Goal: Task Accomplishment & Management: Use online tool/utility

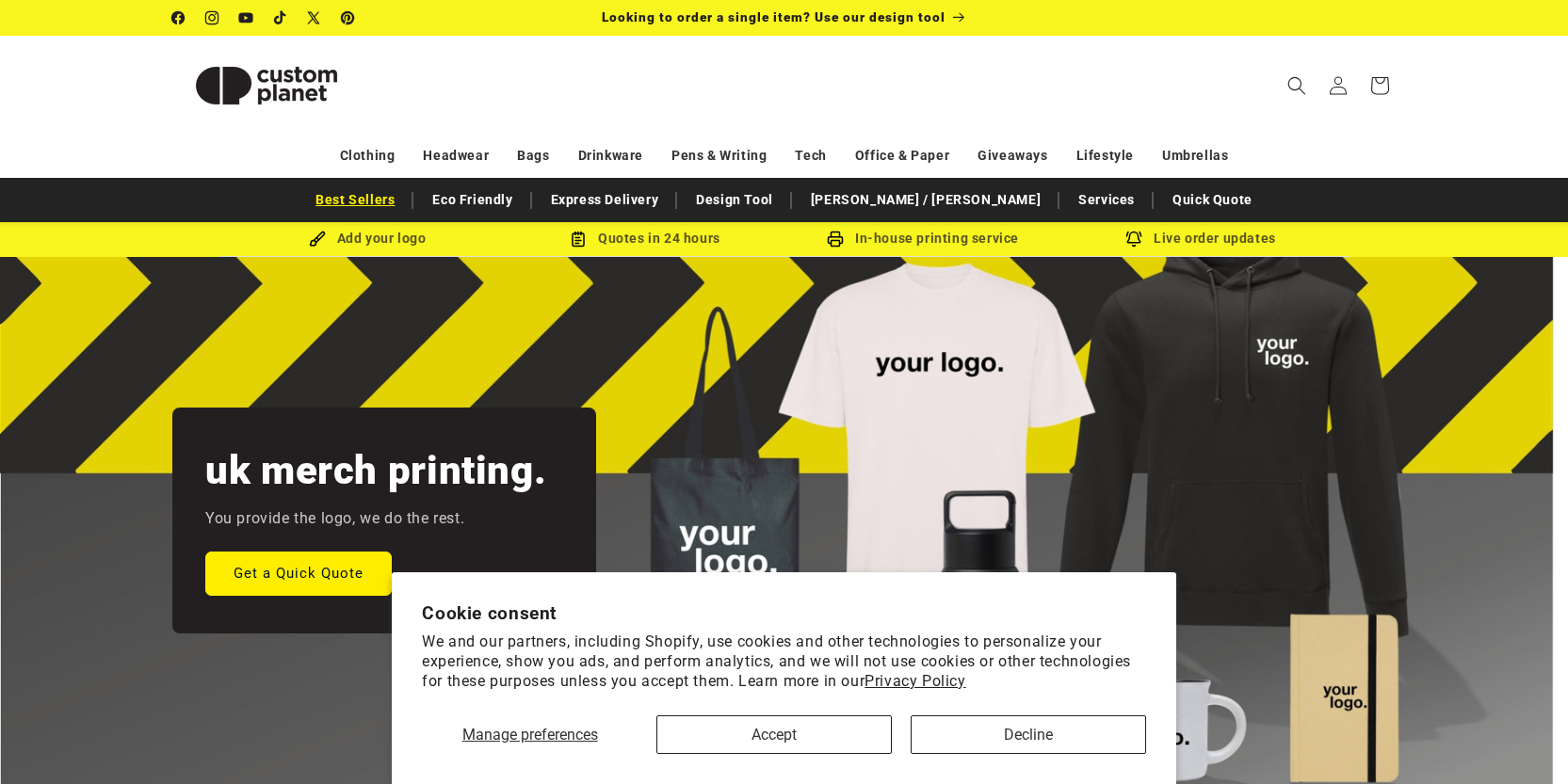
click at [404, 201] on link "Best Sellers" at bounding box center [355, 200] width 98 height 33
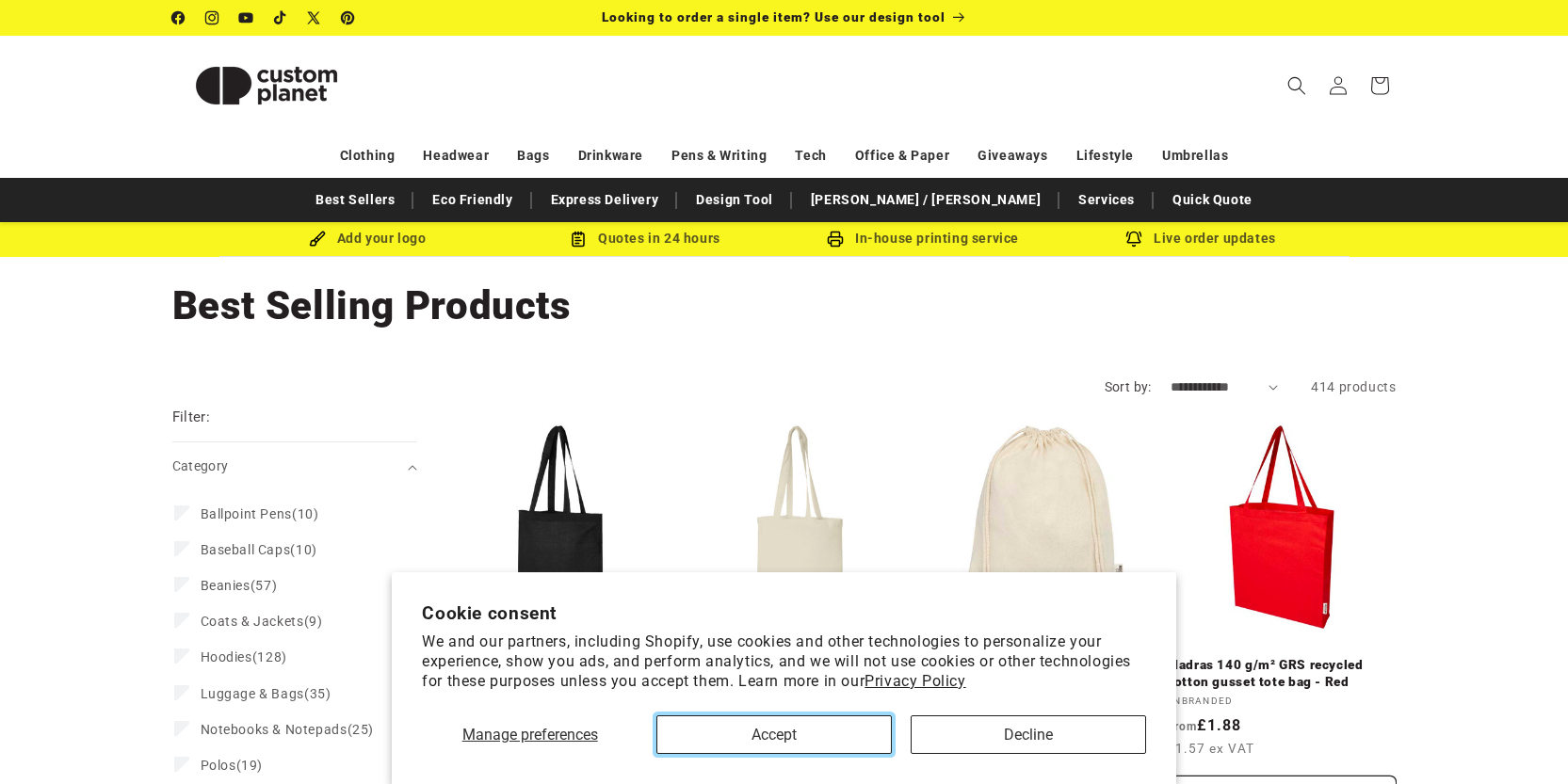
click at [830, 740] on button "Accept" at bounding box center [773, 735] width 236 height 38
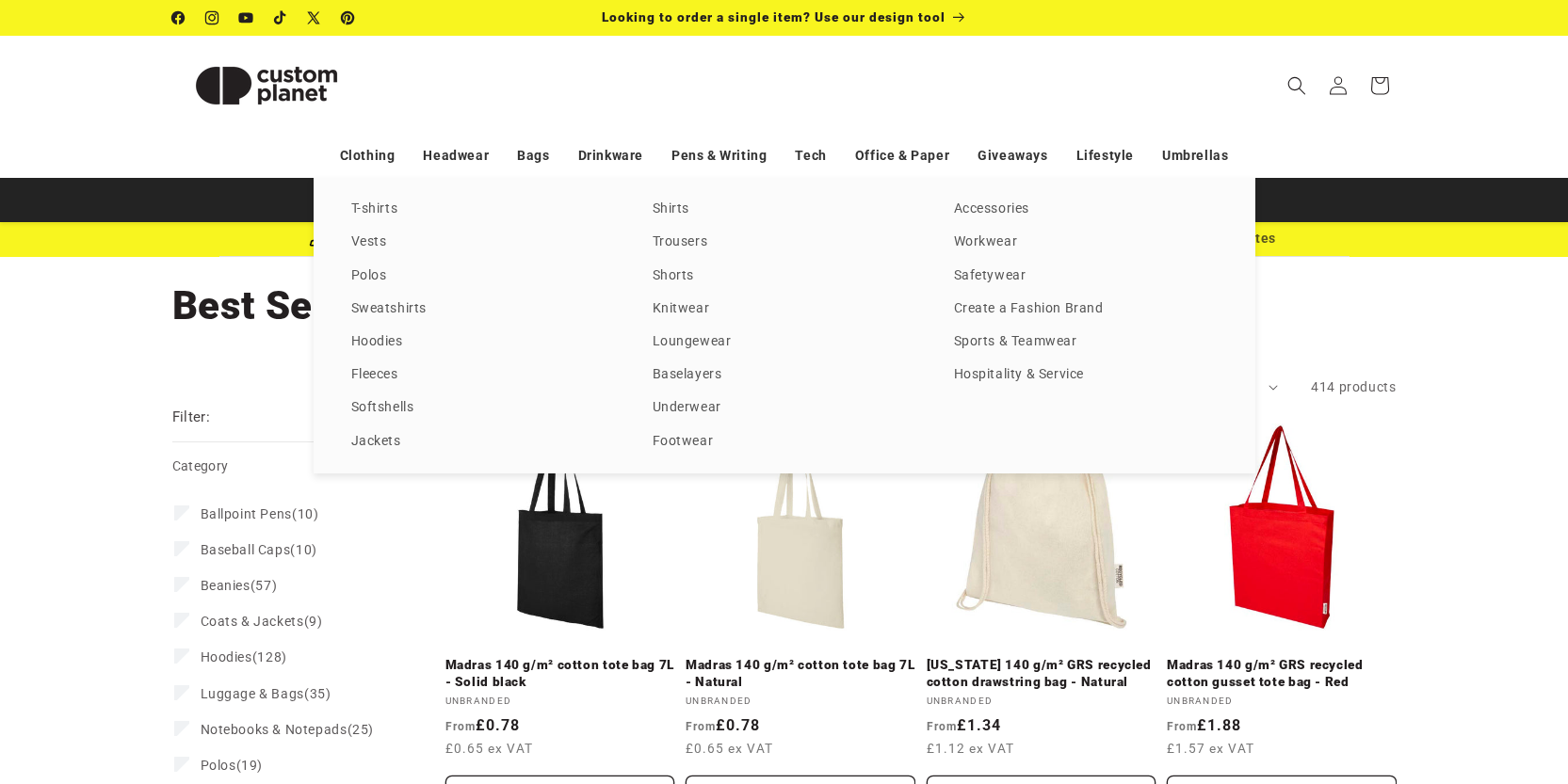
click at [422, 156] on div "Clothing Headwear Bags Drinkware Pens & Writing Tech Office & Paper Giveaways L…" at bounding box center [784, 156] width 1318 height 33
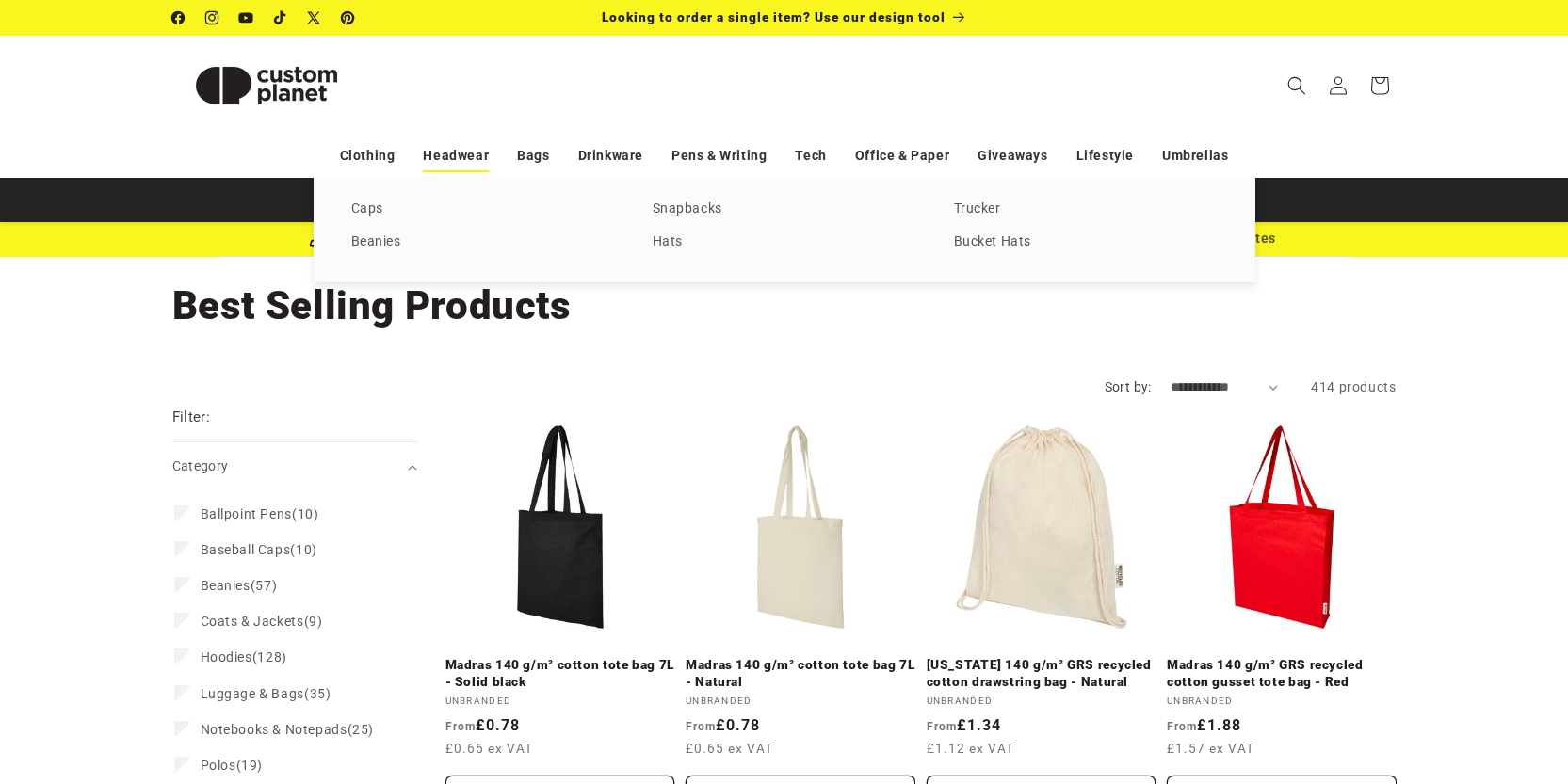
click at [433, 153] on link "Headwear" at bounding box center [456, 156] width 66 height 33
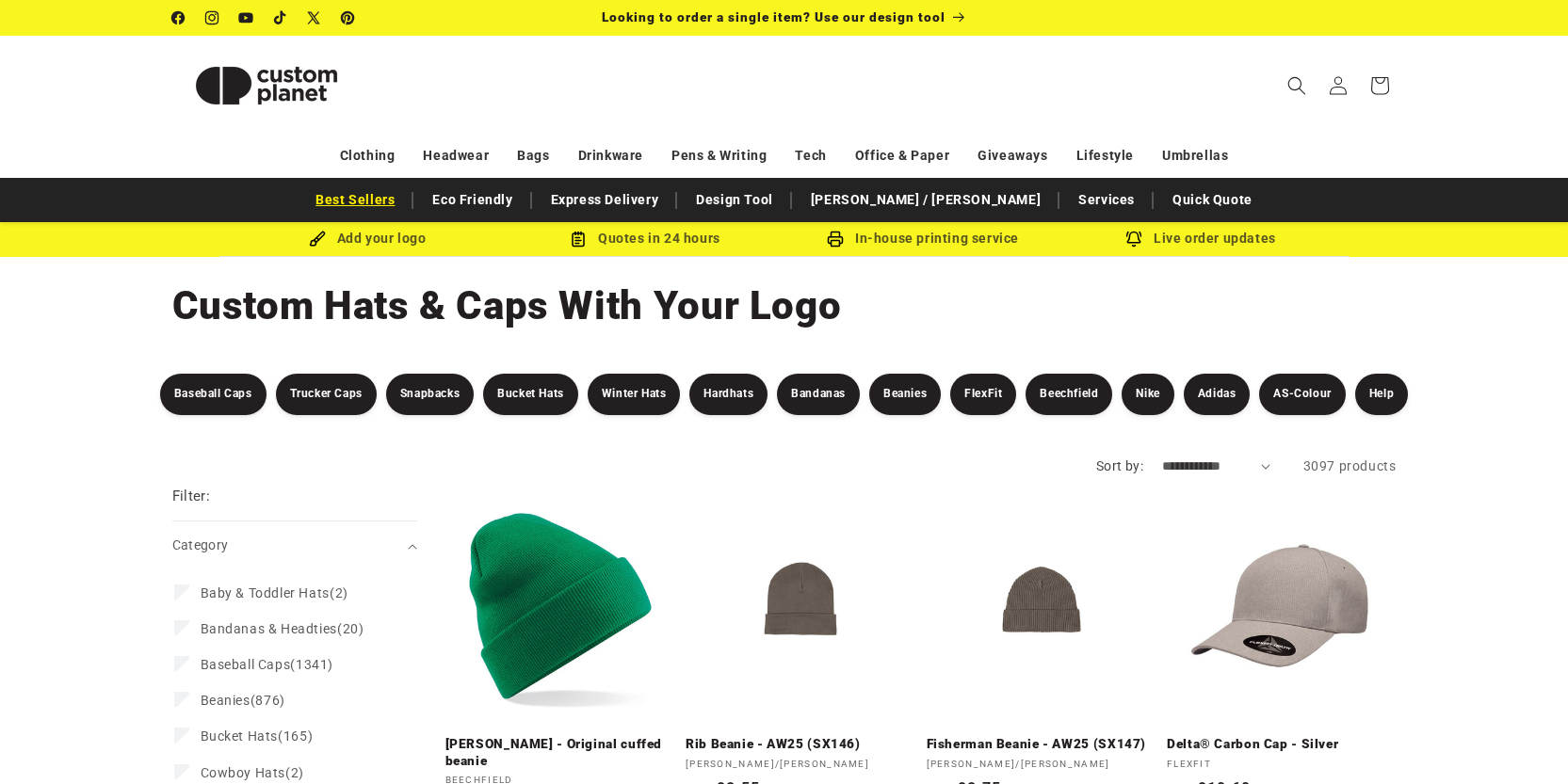
click at [404, 212] on link "Best Sellers" at bounding box center [355, 200] width 98 height 33
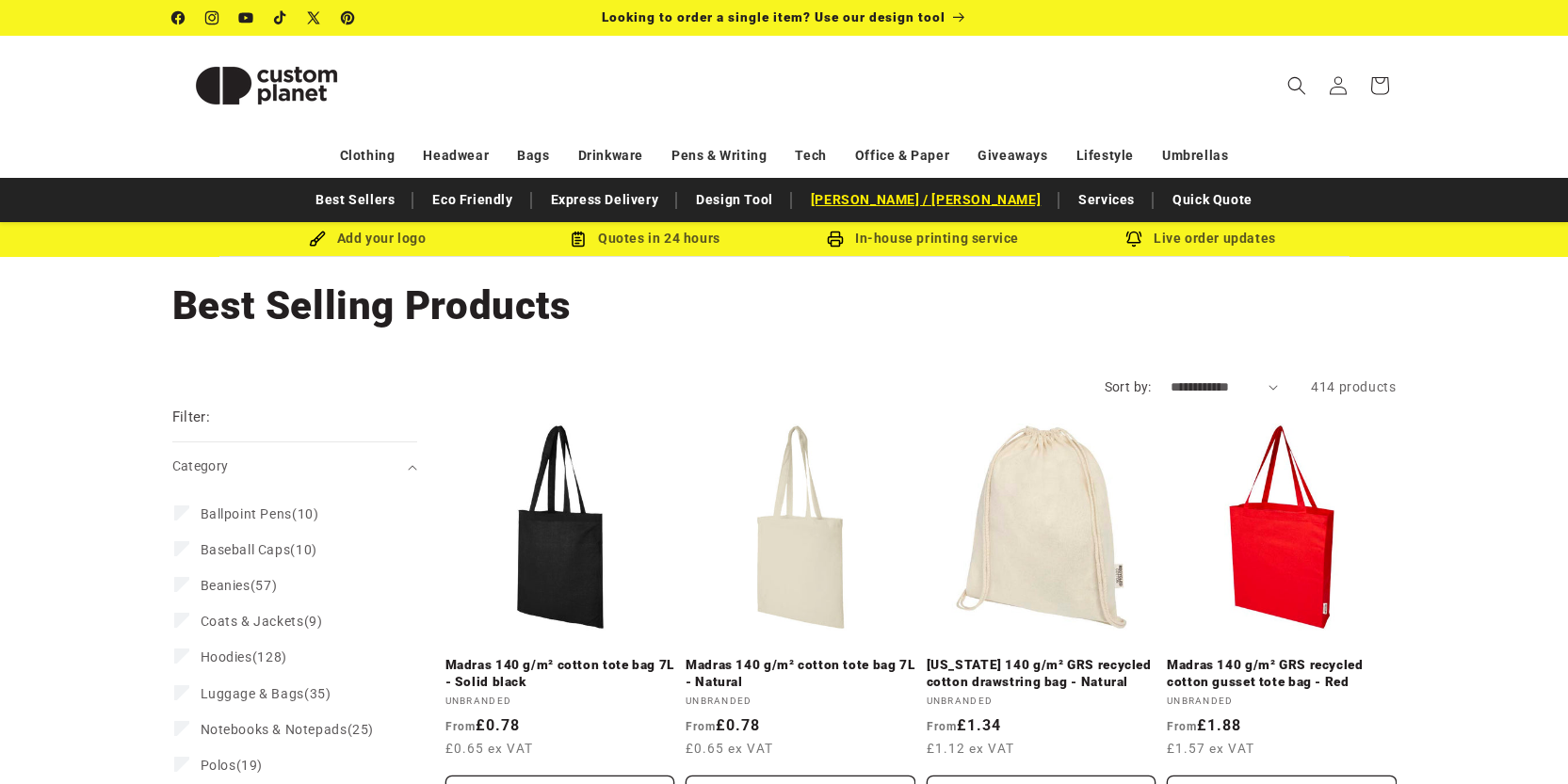
click at [907, 195] on link "[PERSON_NAME] / [PERSON_NAME]" at bounding box center [925, 200] width 248 height 33
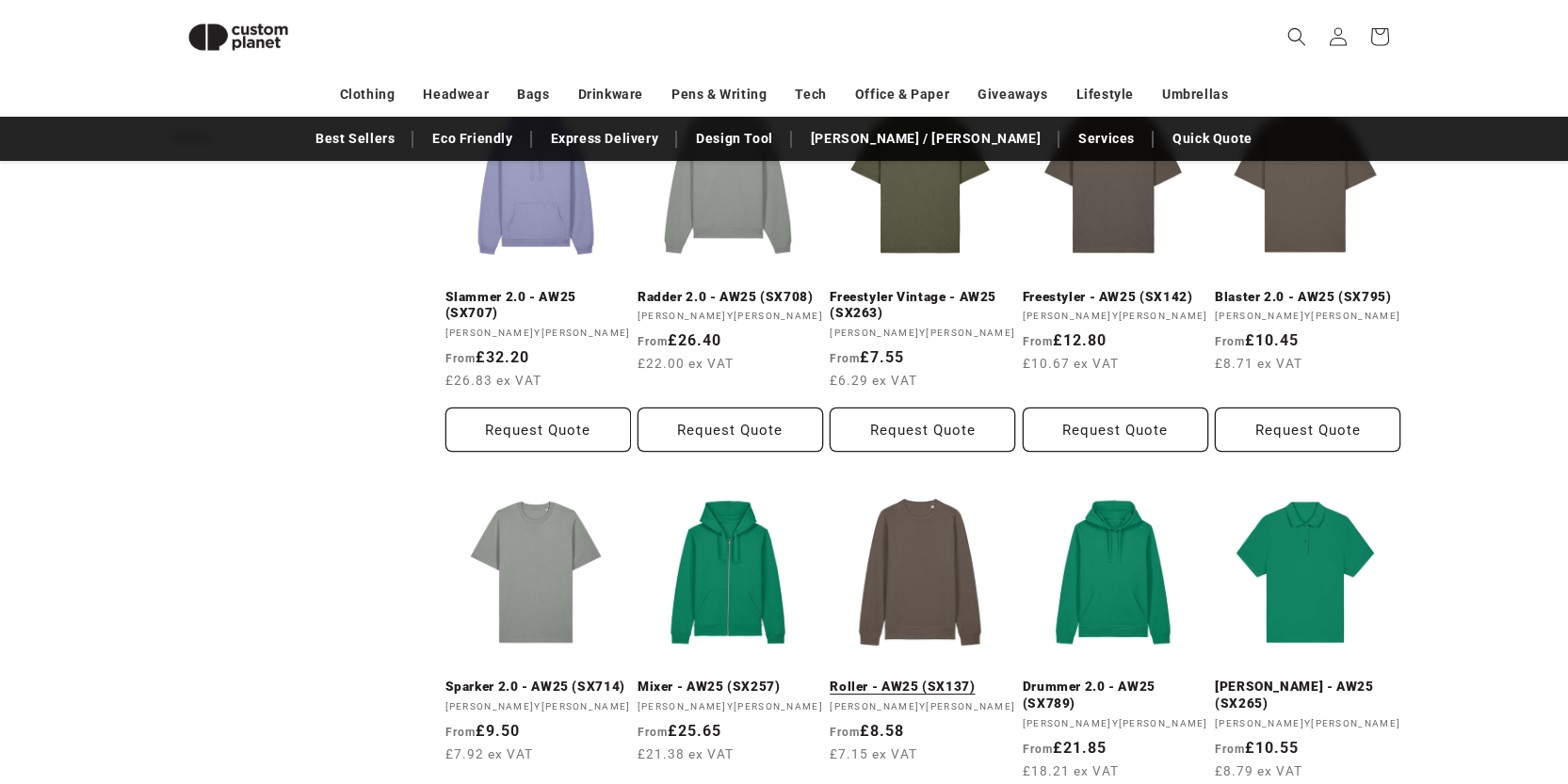
scroll to position [1416, 0]
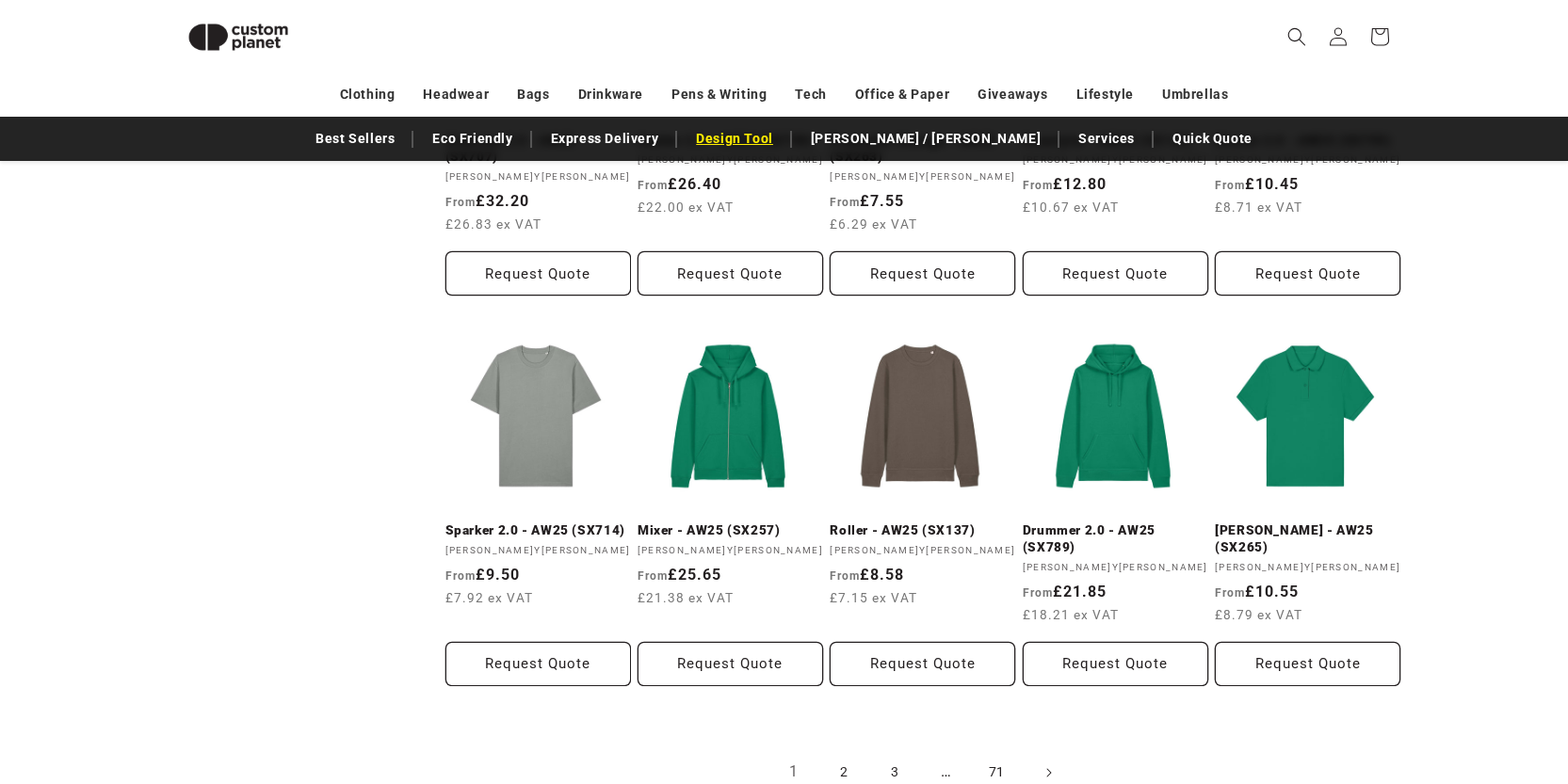
click at [782, 141] on link "Design Tool" at bounding box center [735, 139] width 96 height 33
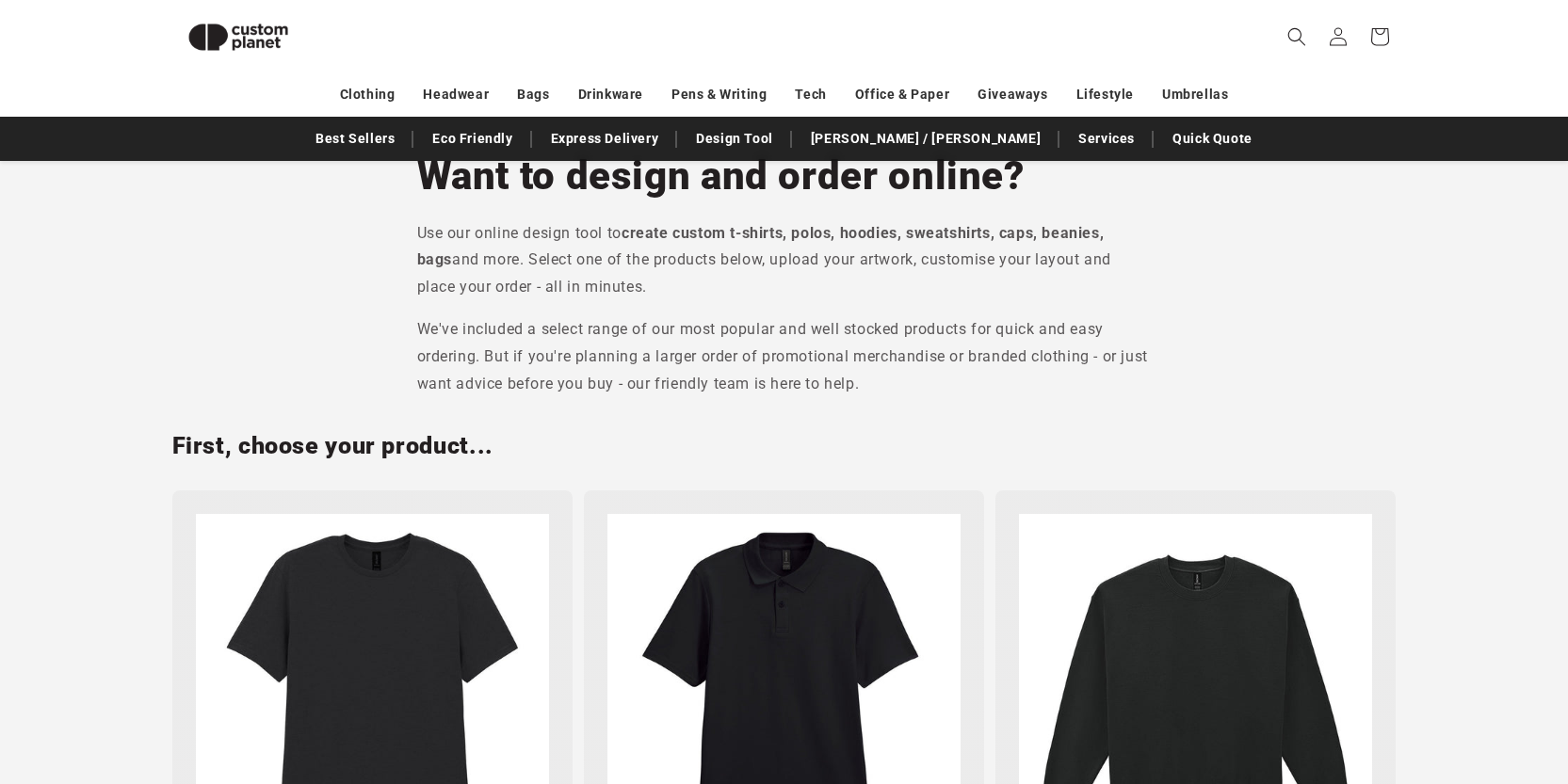
scroll to position [923, 0]
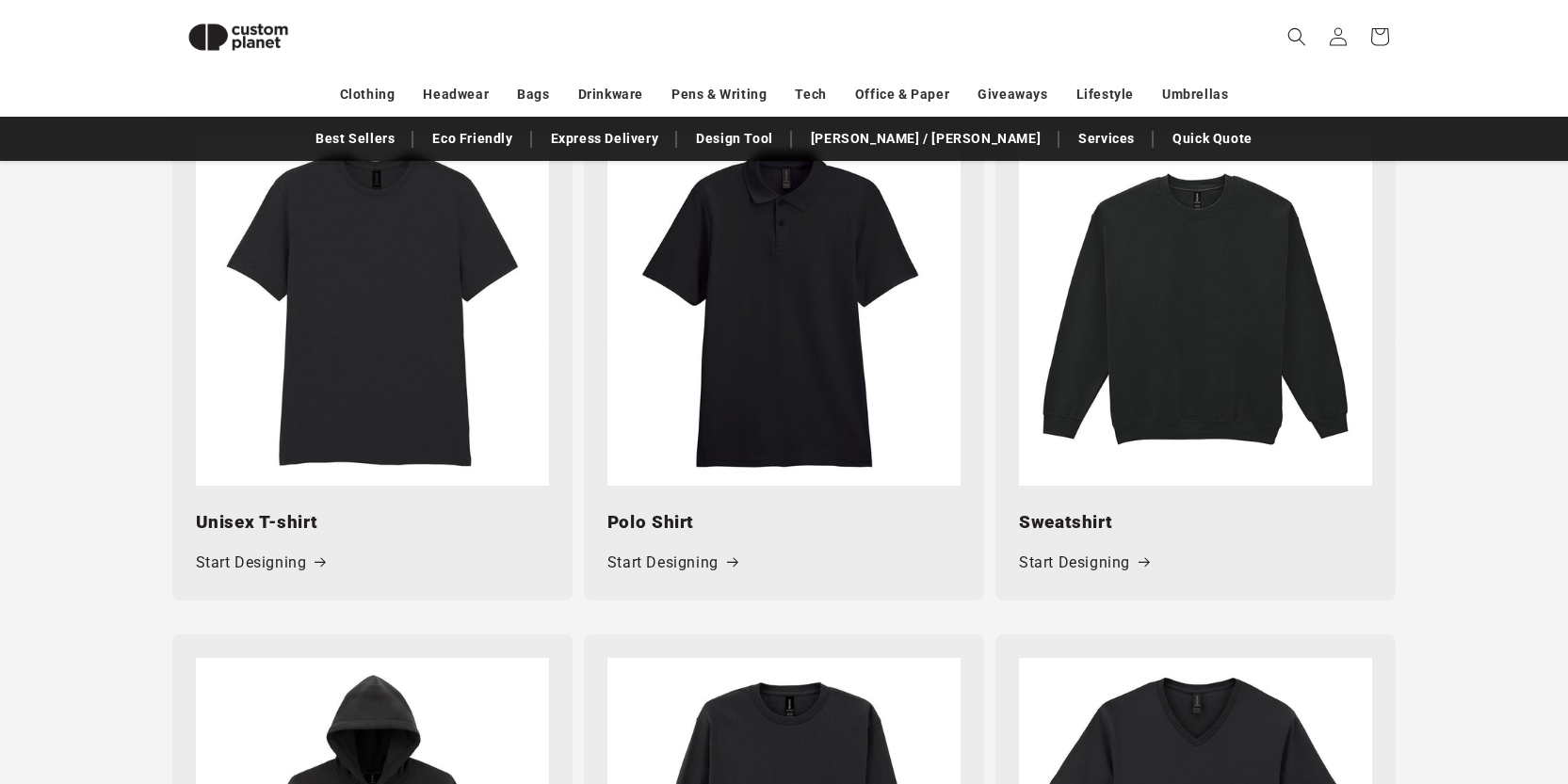
click at [388, 293] on img at bounding box center [372, 309] width 353 height 353
click at [282, 566] on link "Start Designing" at bounding box center [261, 564] width 130 height 27
